Goal: Navigation & Orientation: Find specific page/section

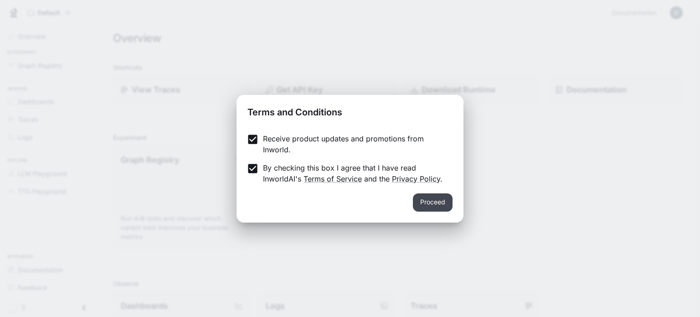
click at [430, 202] on button "Proceed" at bounding box center [433, 202] width 40 height 18
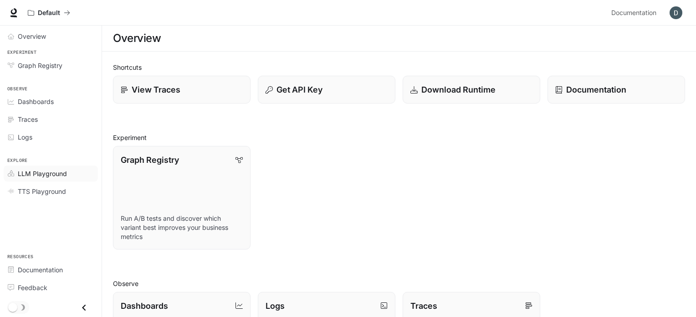
click at [60, 171] on span "LLM Playground" at bounding box center [42, 174] width 49 height 10
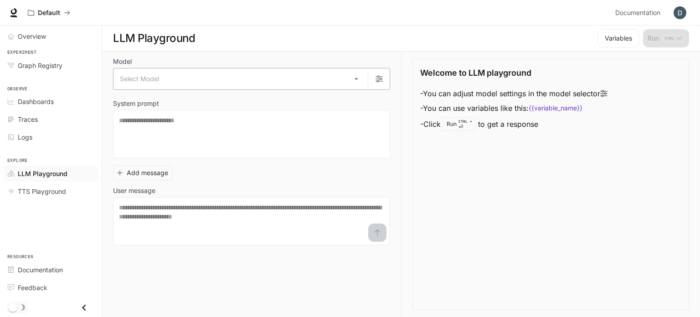
click at [246, 80] on body "Skip to main content Default Documentation Documentation Portal Overview Experi…" at bounding box center [350, 158] width 700 height 317
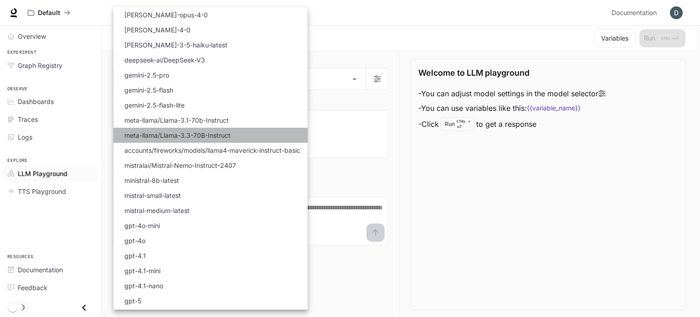
click at [241, 133] on li "meta-llama/Llama-3.3-70B-Instruct" at bounding box center [210, 135] width 194 height 15
type input "**********"
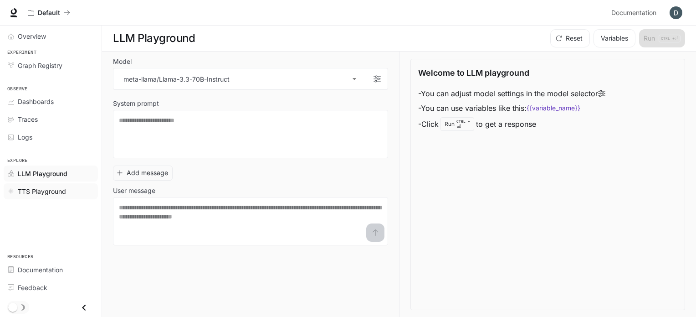
click at [53, 191] on span "TTS Playground" at bounding box center [42, 191] width 48 height 10
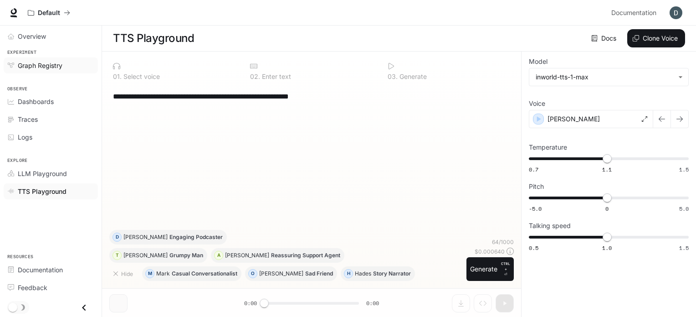
click at [55, 67] on span "Graph Registry" at bounding box center [40, 66] width 45 height 10
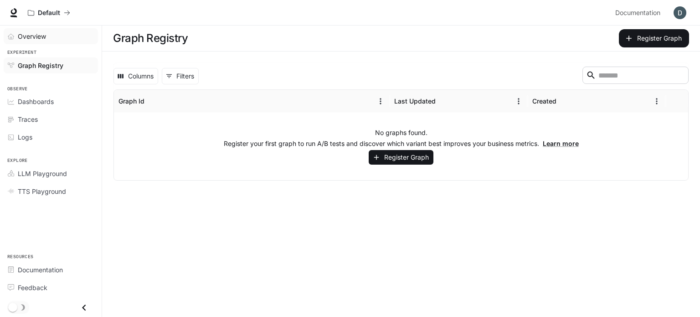
click at [46, 36] on div "Overview" at bounding box center [56, 36] width 76 height 10
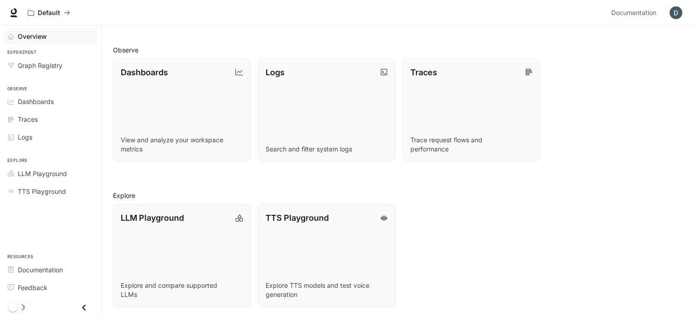
scroll to position [234, 0]
